Goal: Transaction & Acquisition: Purchase product/service

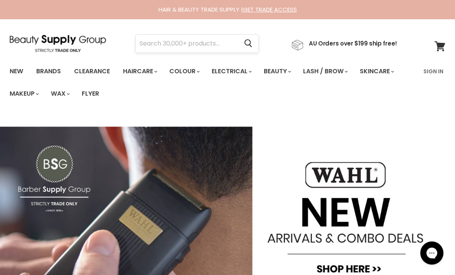
click at [173, 44] on input "Search" at bounding box center [187, 44] width 102 height 18
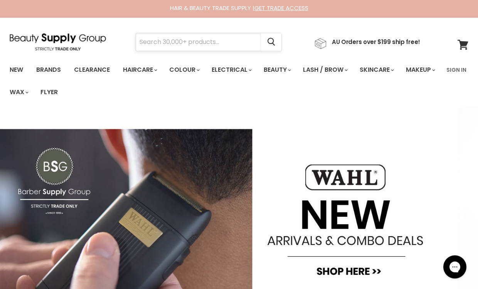
scroll to position [2, 0]
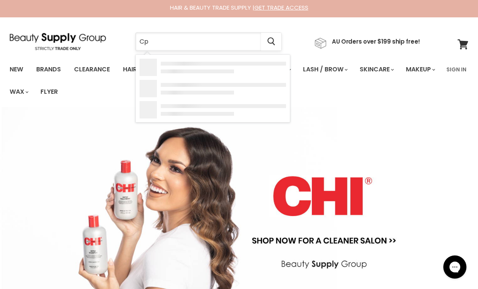
type input "Cpr"
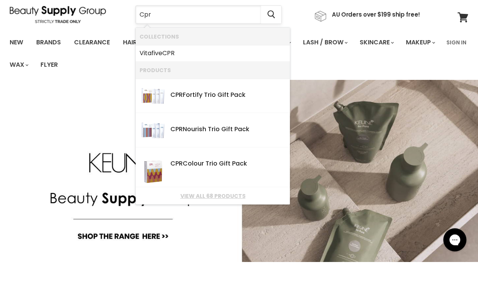
scroll to position [2, 0]
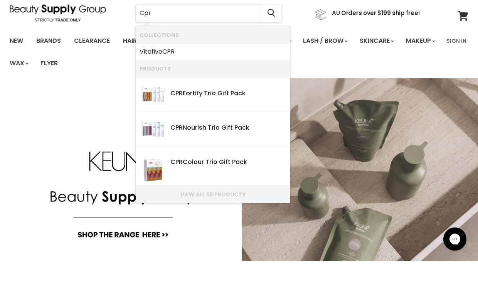
click at [217, 219] on link "View all 68 products" at bounding box center [212, 222] width 146 height 6
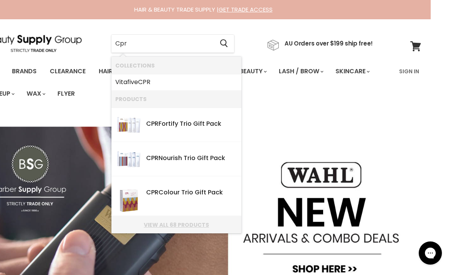
scroll to position [0, 0]
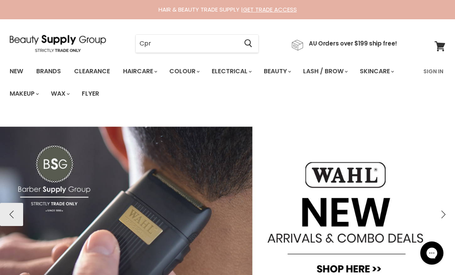
click at [436, 206] on button "›" at bounding box center [442, 214] width 23 height 23
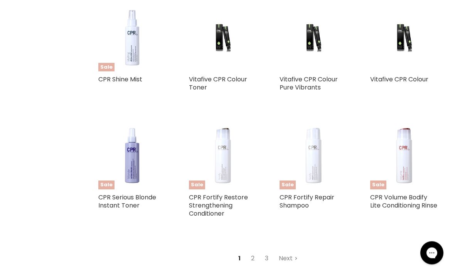
scroll to position [692, 0]
click at [290, 258] on link "Next" at bounding box center [287, 258] width 27 height 14
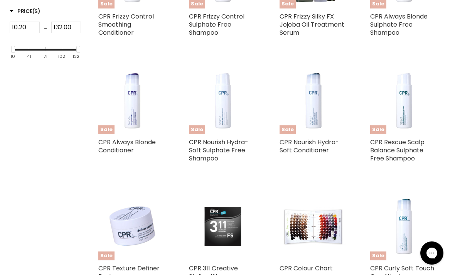
scroll to position [182, 0]
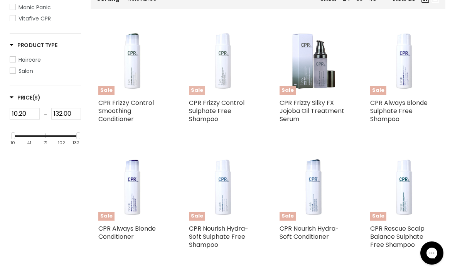
click at [198, 90] on span "Sale" at bounding box center [197, 90] width 16 height 9
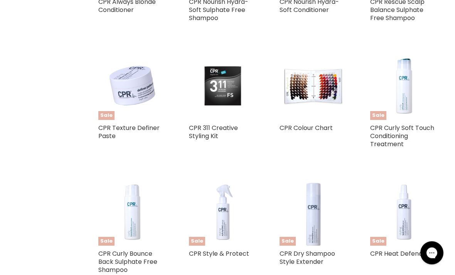
scroll to position [409, 0]
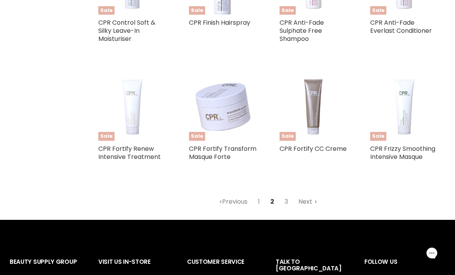
click at [307, 199] on link "Next" at bounding box center [307, 202] width 27 height 14
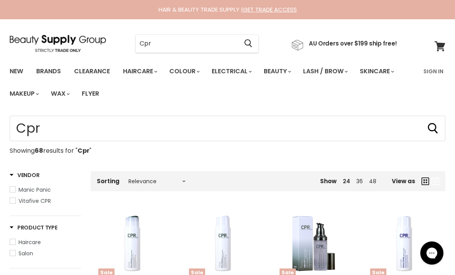
scroll to position [201, 0]
